Goal: Transaction & Acquisition: Purchase product/service

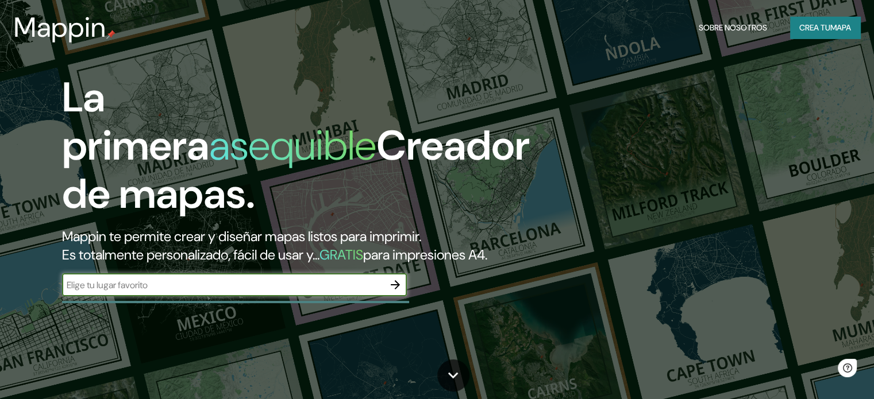
click at [257, 292] on input "text" at bounding box center [223, 285] width 322 height 13
click at [825, 20] on button "Crea tu mapa" at bounding box center [825, 28] width 70 height 22
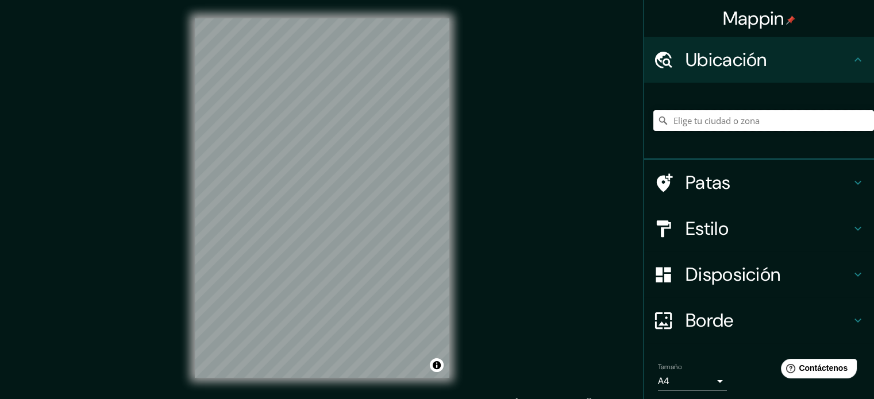
click at [736, 117] on input "Elige tu ciudad o zona" at bounding box center [763, 120] width 221 height 21
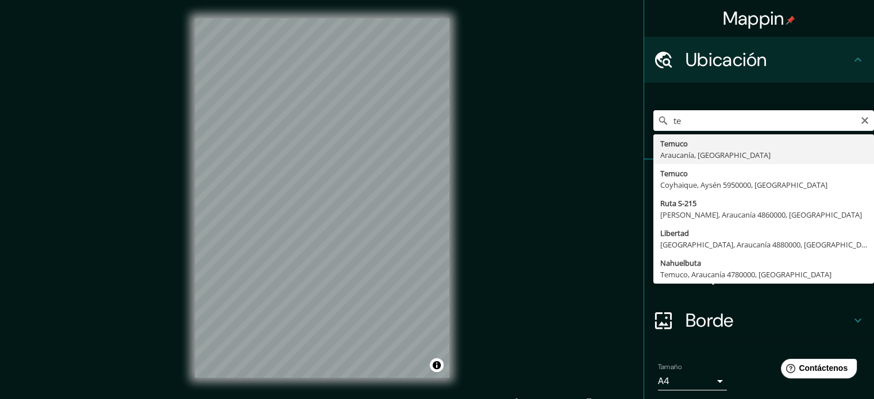
type input "t"
type input "Temuco, [GEOGRAPHIC_DATA], [GEOGRAPHIC_DATA]"
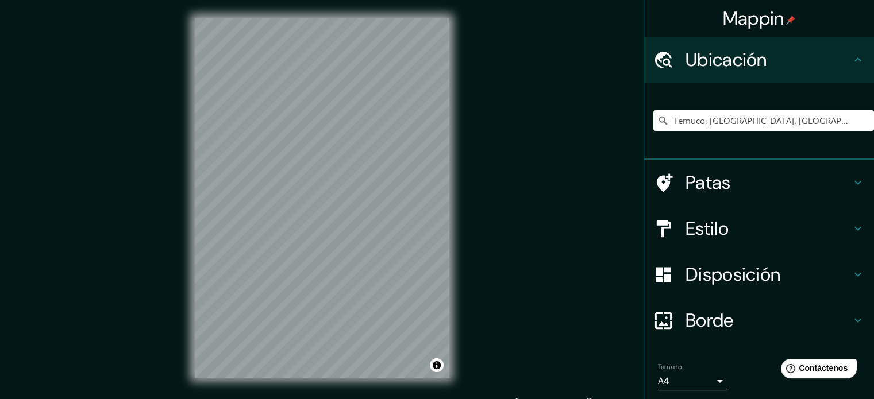
click at [192, 302] on div "© Mapbox © OpenStreetMap Improve this map" at bounding box center [321, 198] width 291 height 396
click at [366, 18] on div at bounding box center [322, 18] width 255 height 0
click at [354, 230] on div at bounding box center [354, 231] width 9 height 9
click at [384, 36] on div at bounding box center [382, 32] width 9 height 9
click at [698, 234] on font "Estilo" at bounding box center [707, 229] width 43 height 24
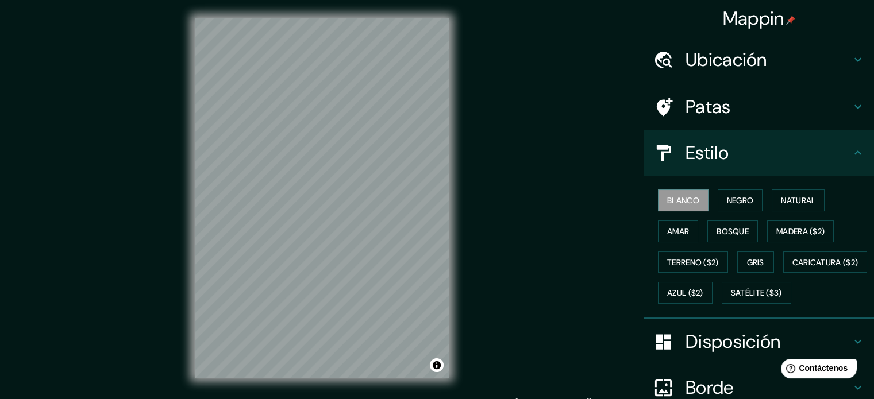
click at [730, 159] on h4 "Estilo" at bounding box center [768, 152] width 165 height 23
click at [727, 202] on font "Negro" at bounding box center [740, 200] width 27 height 10
click at [798, 200] on font "Natural" at bounding box center [798, 200] width 34 height 10
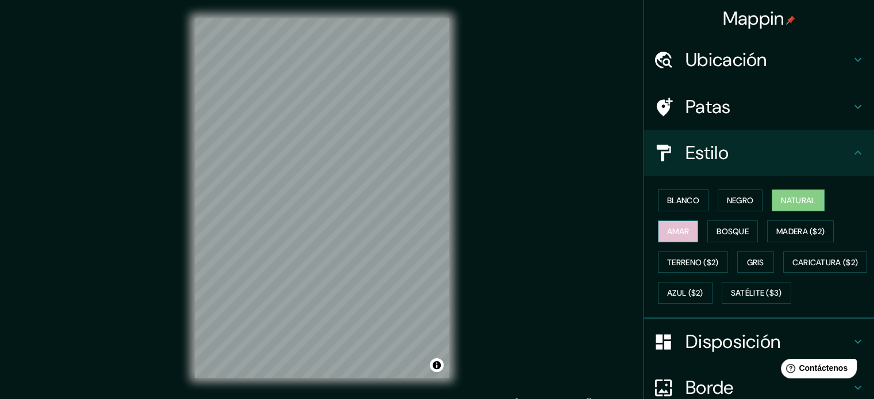
click at [667, 235] on font "Amar" at bounding box center [678, 231] width 22 height 10
click at [733, 232] on font "Bosque" at bounding box center [733, 231] width 32 height 10
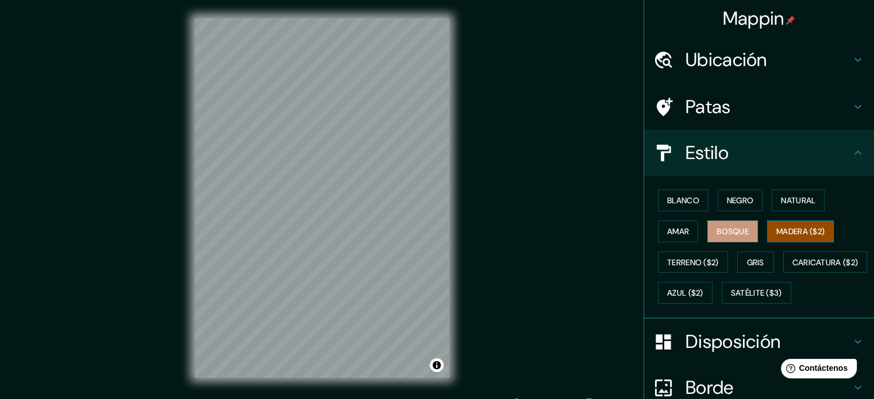
click at [783, 231] on font "Madera ($2)" at bounding box center [800, 231] width 48 height 10
click at [688, 264] on font "Terreno ($2)" at bounding box center [693, 262] width 52 height 10
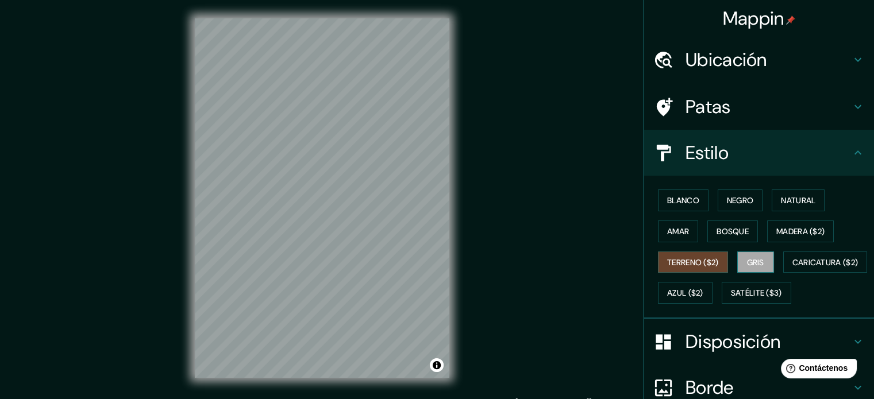
click at [749, 258] on font "Gris" at bounding box center [755, 262] width 17 height 10
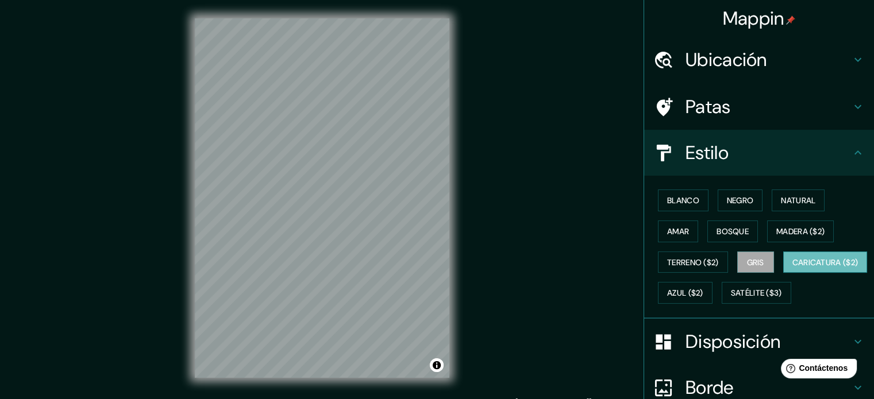
click at [792, 268] on font "Caricatura ($2)" at bounding box center [825, 262] width 66 height 10
click at [703, 291] on font "Azul ($2)" at bounding box center [685, 293] width 36 height 10
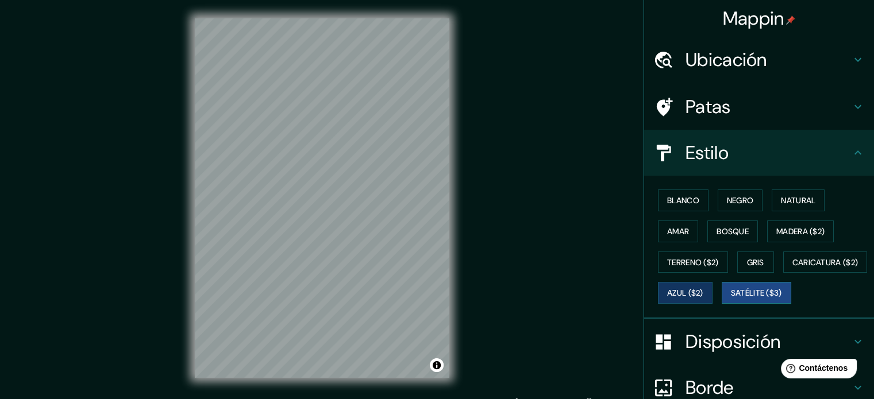
click at [731, 299] on font "Satélite ($3)" at bounding box center [756, 293] width 51 height 10
click at [751, 259] on font "Gris" at bounding box center [755, 262] width 17 height 10
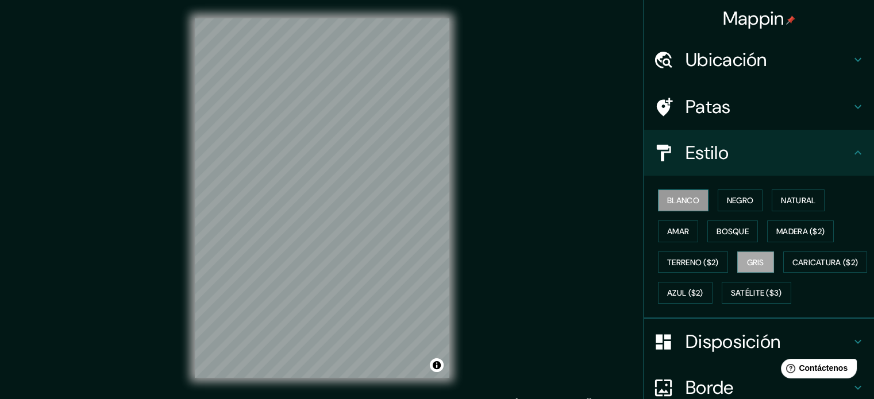
click at [686, 198] on font "Blanco" at bounding box center [683, 200] width 32 height 10
click at [736, 203] on font "Negro" at bounding box center [740, 200] width 27 height 10
click at [738, 354] on font "Disposición" at bounding box center [733, 342] width 95 height 24
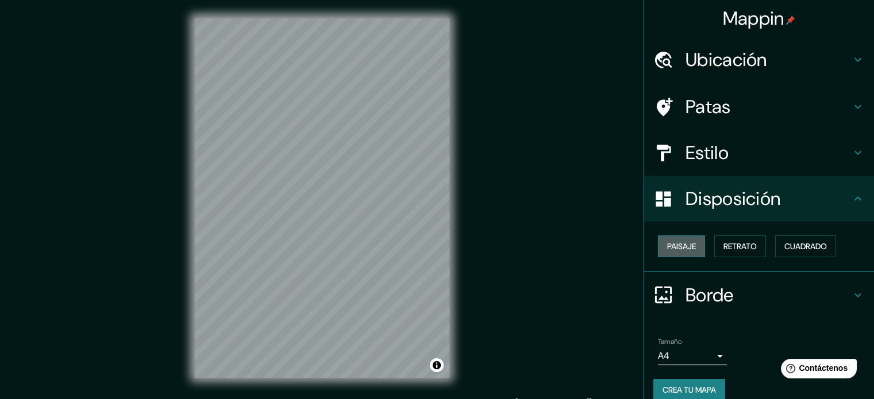
click at [673, 248] on font "Paisaje" at bounding box center [681, 246] width 29 height 10
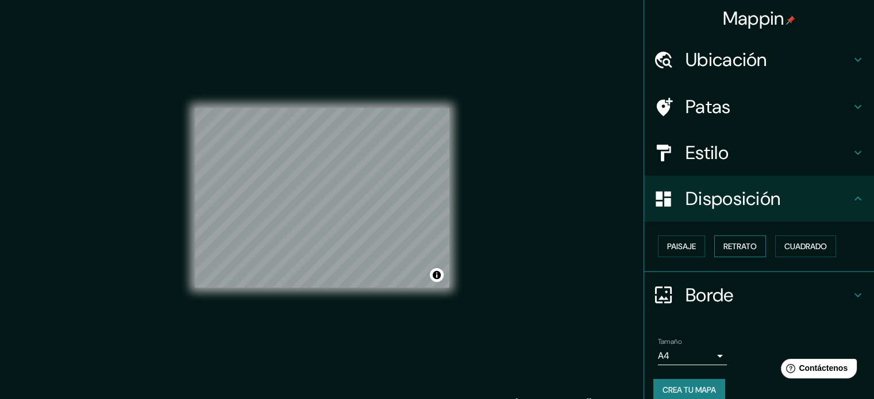
click at [742, 247] on font "Retrato" at bounding box center [739, 246] width 33 height 10
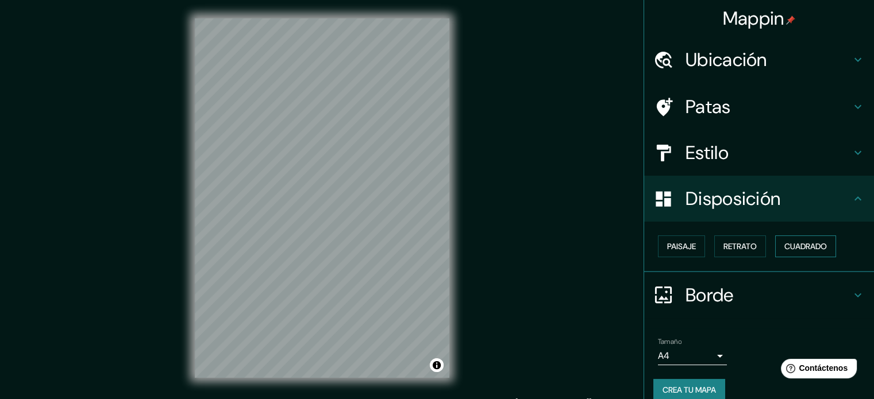
click at [802, 247] on font "Cuadrado" at bounding box center [805, 246] width 43 height 10
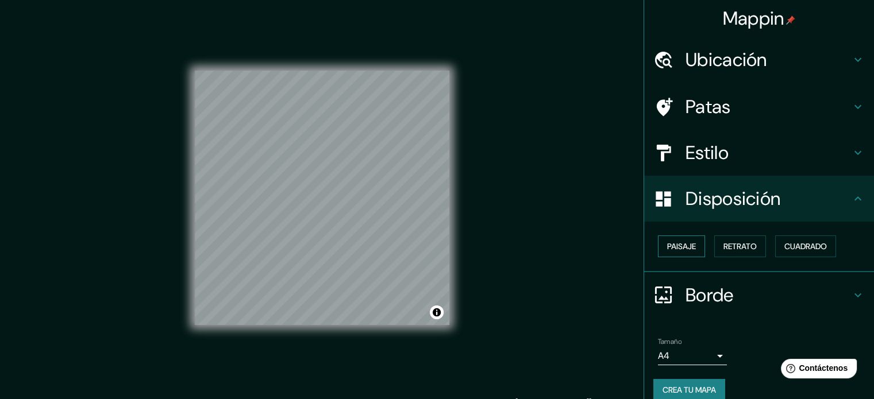
click at [676, 250] on font "Paisaje" at bounding box center [681, 246] width 29 height 10
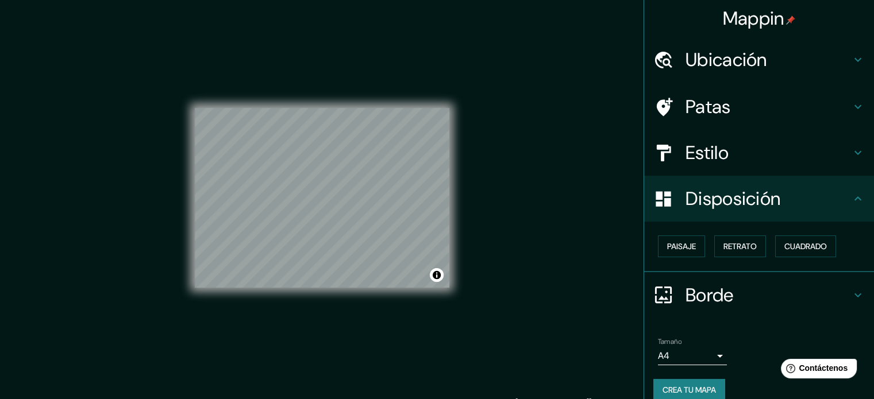
click at [678, 353] on body "Mappin Ubicación Temuco, [GEOGRAPHIC_DATA], [GEOGRAPHIC_DATA] Patas Estilo Disp…" at bounding box center [437, 199] width 874 height 399
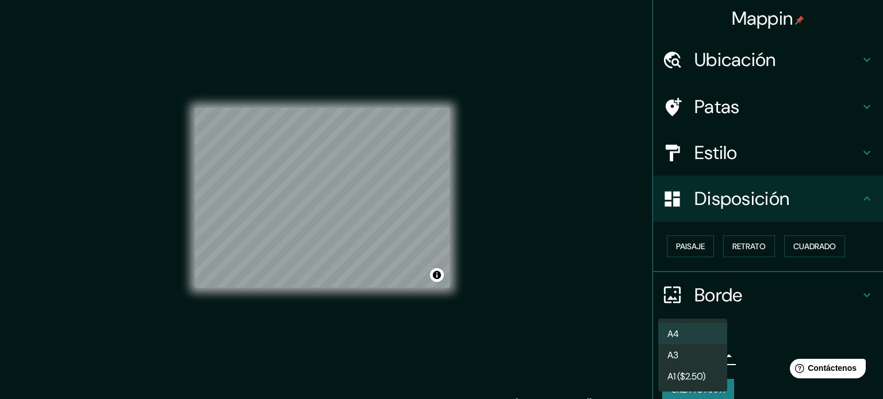
click at [702, 360] on li "A3" at bounding box center [692, 355] width 69 height 21
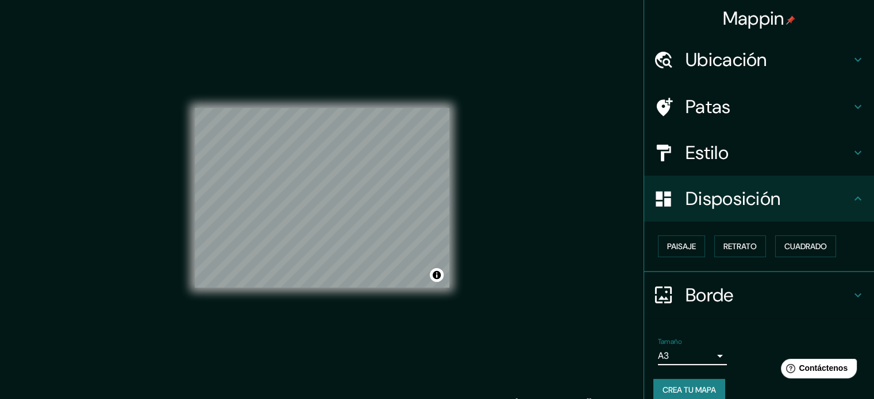
click at [704, 356] on body "Mappin Ubicación Temuco, [GEOGRAPHIC_DATA], [GEOGRAPHIC_DATA] Patas Estilo Disp…" at bounding box center [437, 199] width 874 height 399
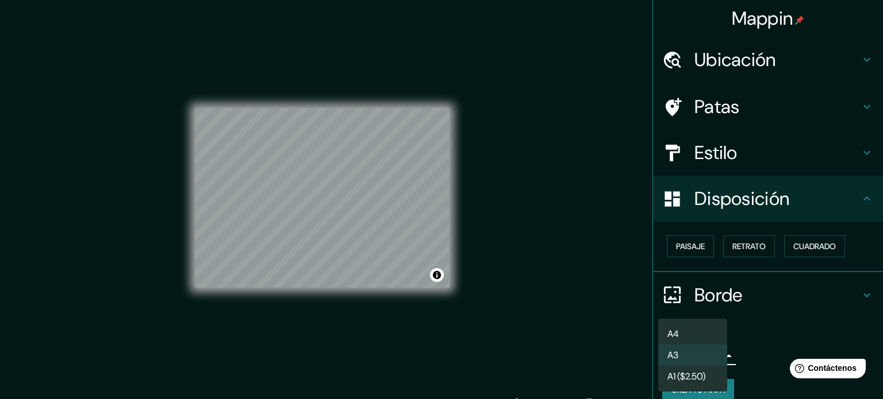
click at [687, 334] on li "A4" at bounding box center [692, 334] width 69 height 21
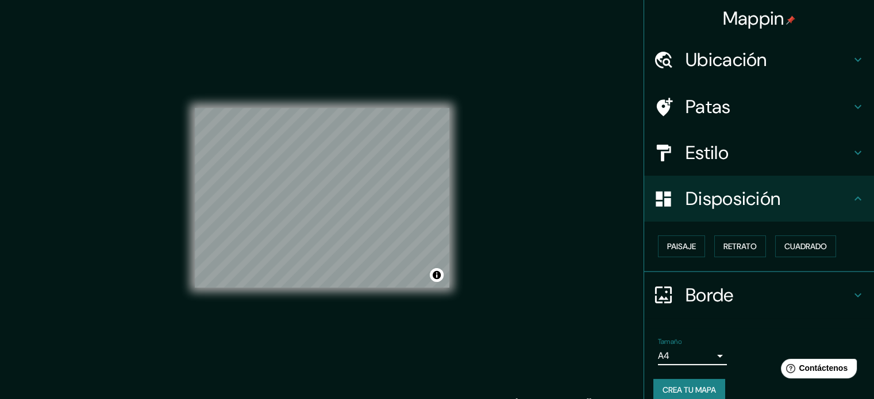
click at [694, 348] on body "Mappin Ubicación Temuco, [GEOGRAPHIC_DATA], [GEOGRAPHIC_DATA] Patas Estilo Disp…" at bounding box center [437, 199] width 874 height 399
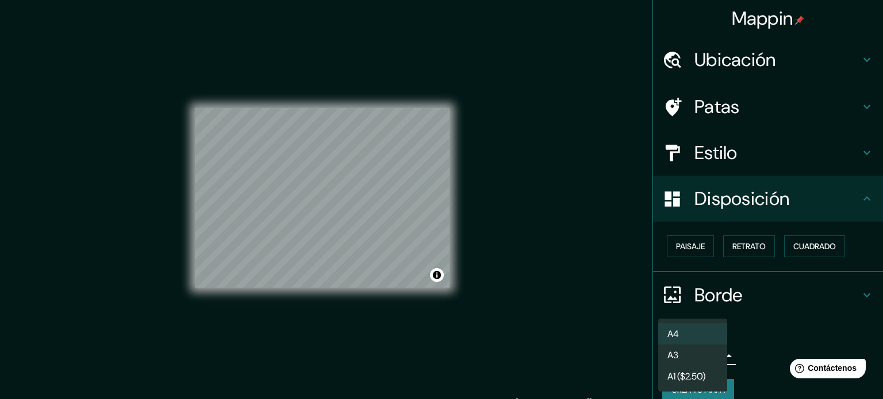
click at [694, 348] on li "A3" at bounding box center [692, 355] width 69 height 21
type input "a4"
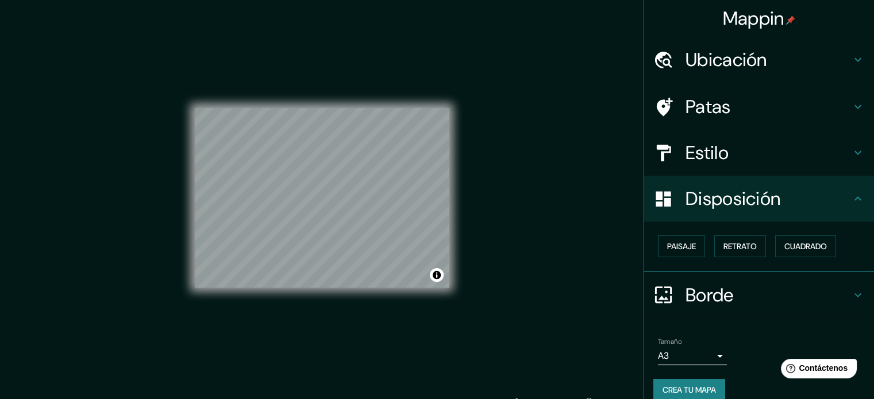
click at [717, 110] on font "Patas" at bounding box center [708, 107] width 45 height 24
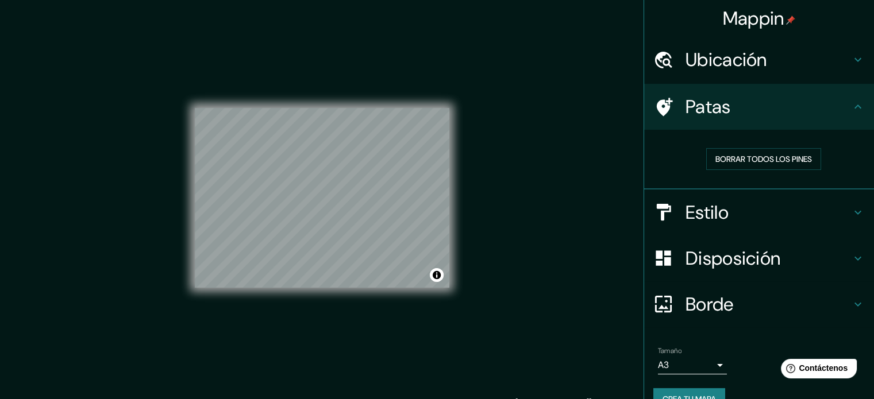
click at [719, 110] on font "Patas" at bounding box center [708, 107] width 45 height 24
click at [860, 106] on div "Patas" at bounding box center [759, 107] width 230 height 46
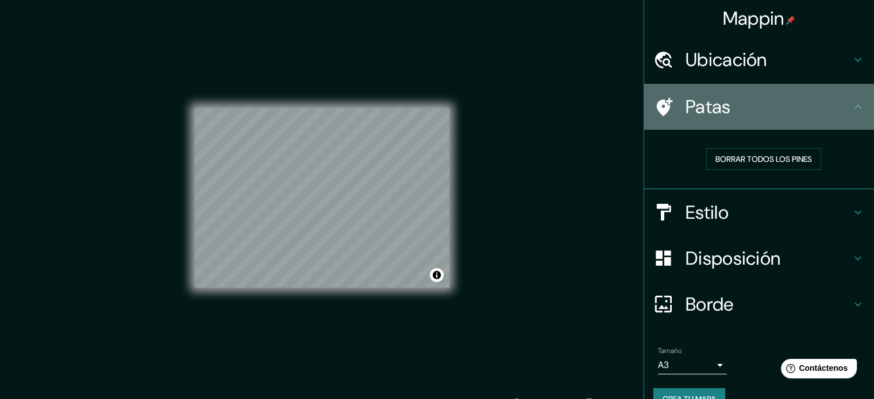
click at [851, 107] on icon at bounding box center [858, 107] width 14 height 14
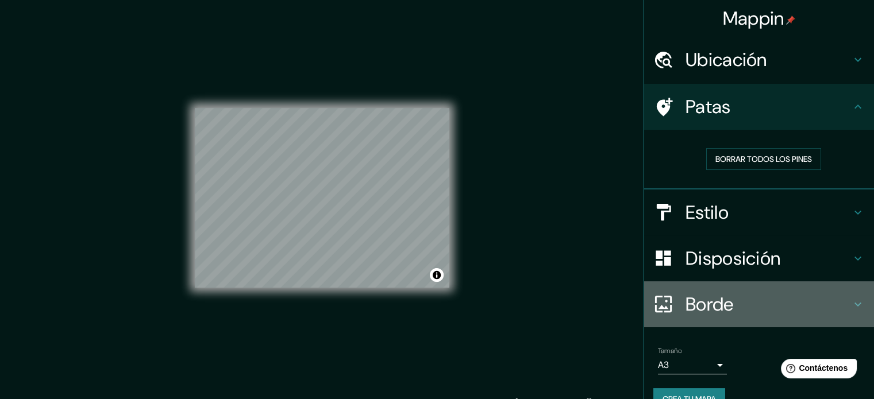
click at [851, 309] on icon at bounding box center [858, 305] width 14 height 14
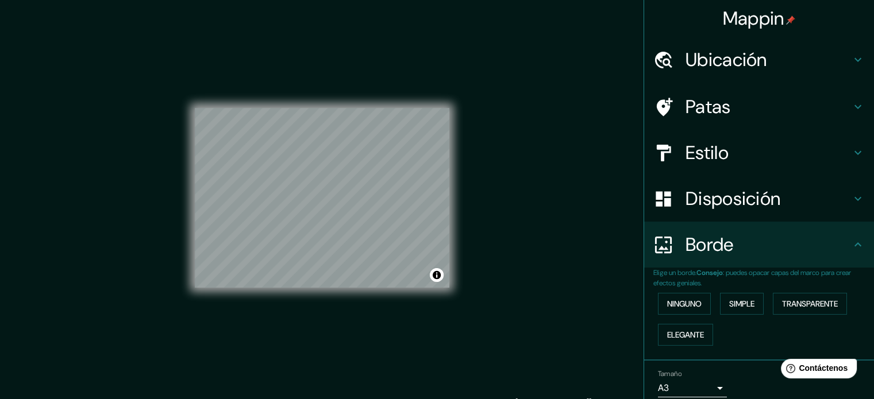
click at [825, 247] on h4 "Borde" at bounding box center [768, 244] width 165 height 23
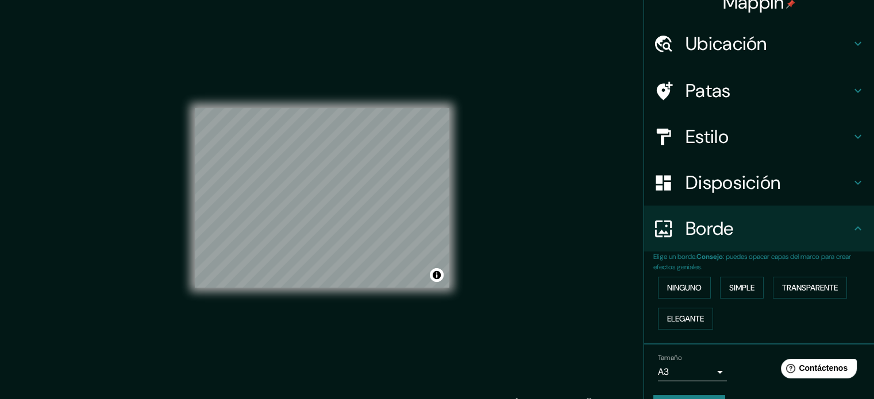
scroll to position [46, 0]
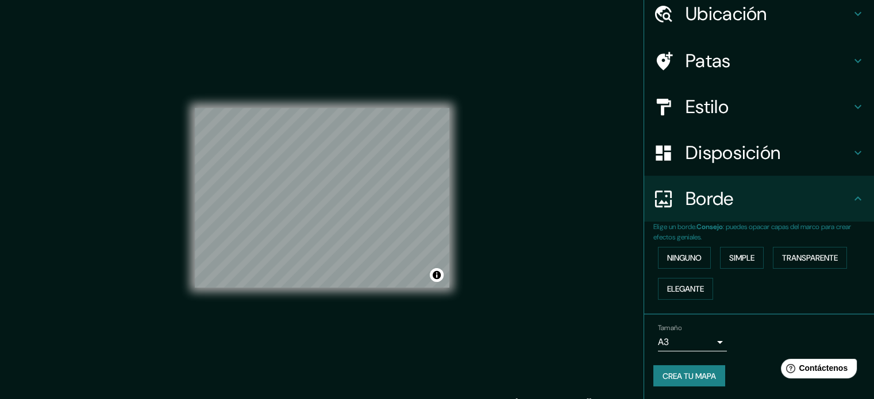
click at [851, 202] on icon at bounding box center [858, 199] width 14 height 14
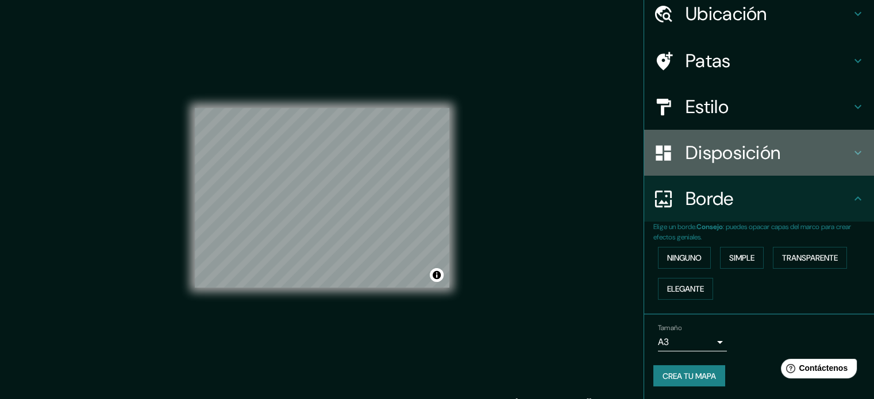
click at [810, 157] on h4 "Disposición" at bounding box center [768, 152] width 165 height 23
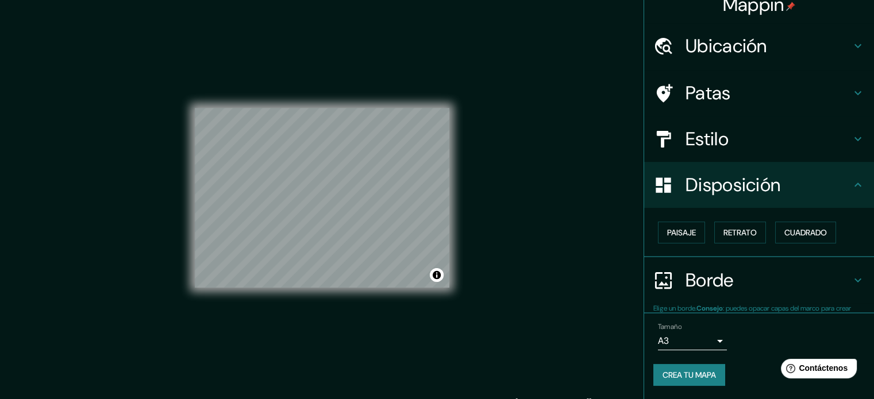
scroll to position [14, 0]
click at [803, 141] on h4 "Estilo" at bounding box center [768, 139] width 165 height 23
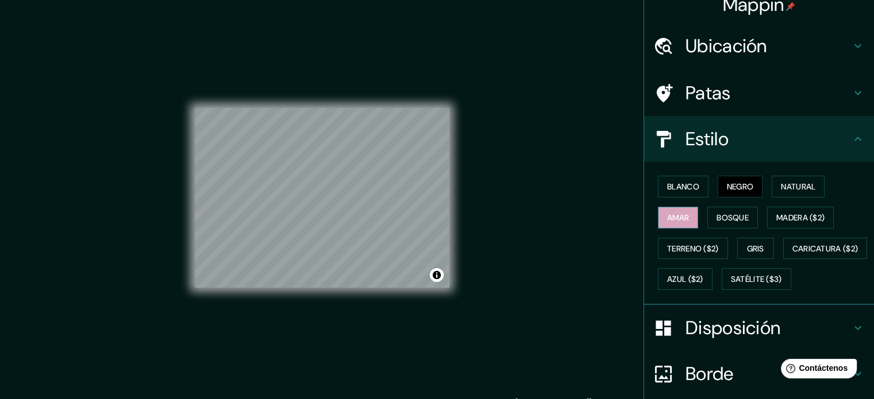
click at [670, 215] on font "Amar" at bounding box center [678, 218] width 22 height 10
click at [679, 187] on font "Blanco" at bounding box center [683, 187] width 32 height 10
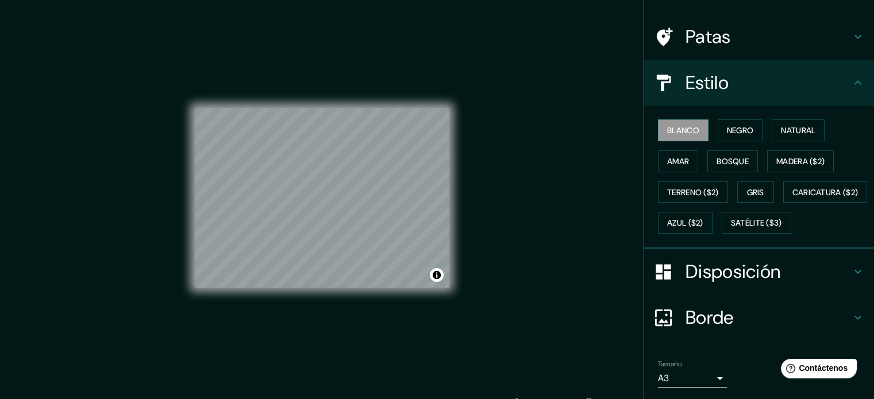
scroll to position [71, 0]
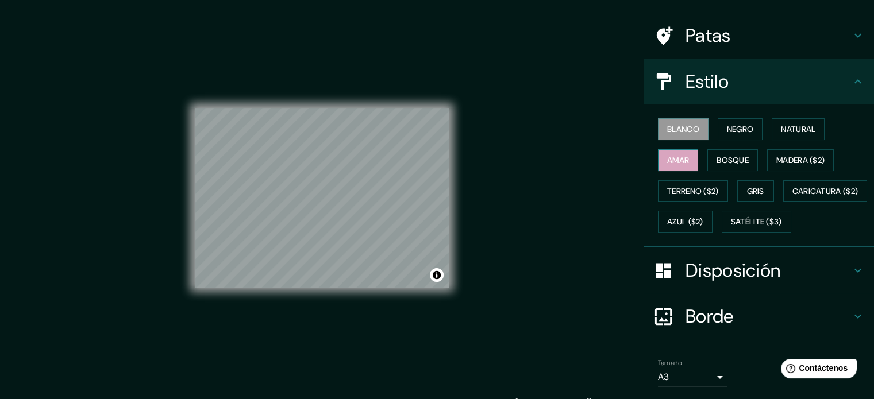
click at [668, 166] on font "Amar" at bounding box center [678, 160] width 22 height 15
click at [669, 163] on font "Amar" at bounding box center [678, 160] width 22 height 10
click at [670, 129] on font "Blanco" at bounding box center [683, 129] width 32 height 10
click at [728, 125] on font "Negro" at bounding box center [740, 129] width 27 height 10
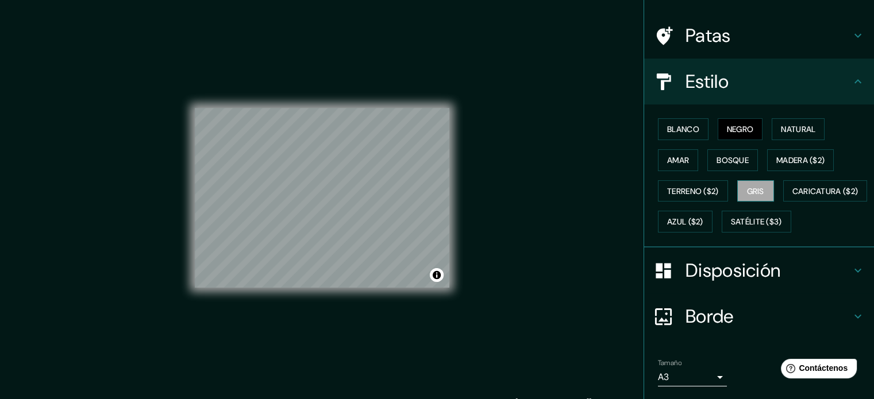
click at [737, 191] on button "Gris" at bounding box center [755, 191] width 37 height 22
